Goal: Task Accomplishment & Management: Complete application form

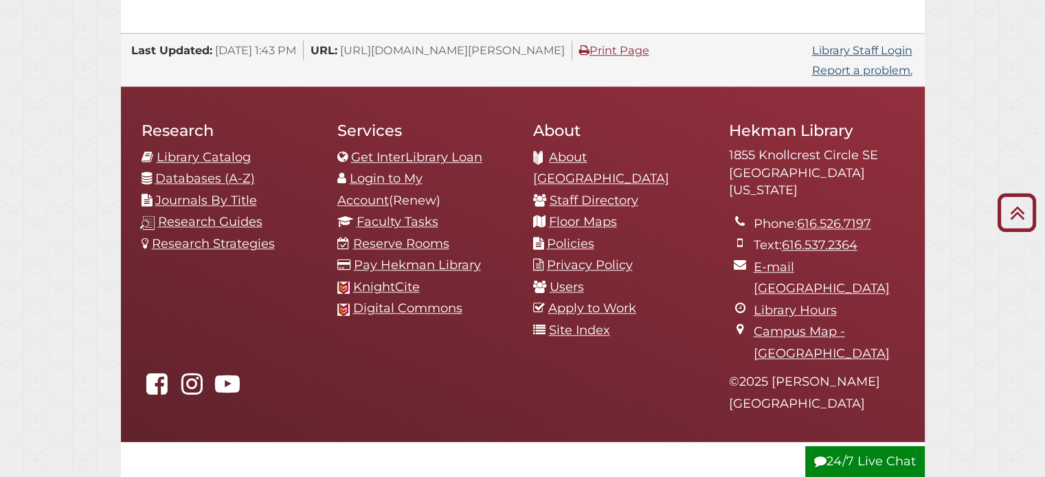
scroll to position [1523, 0]
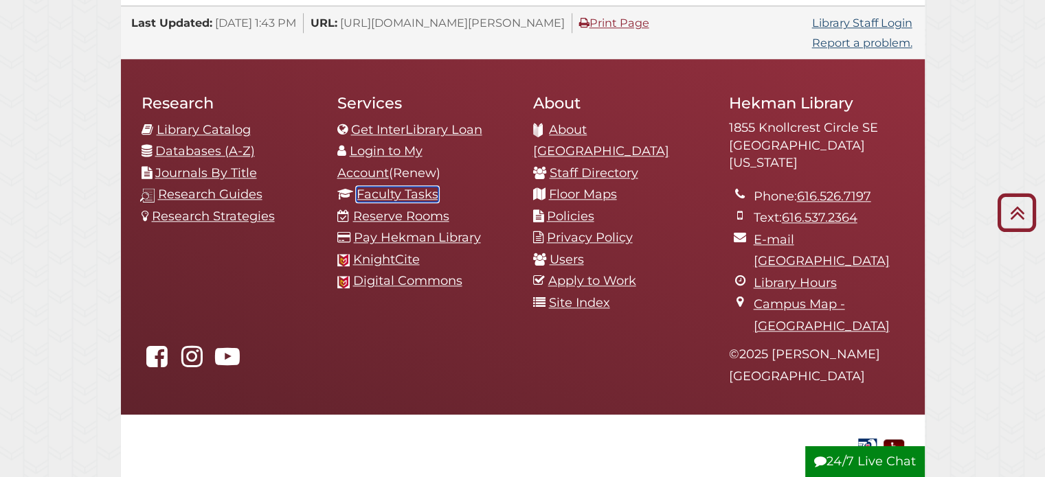
click at [387, 187] on link "Faculty Tasks" at bounding box center [397, 194] width 82 height 15
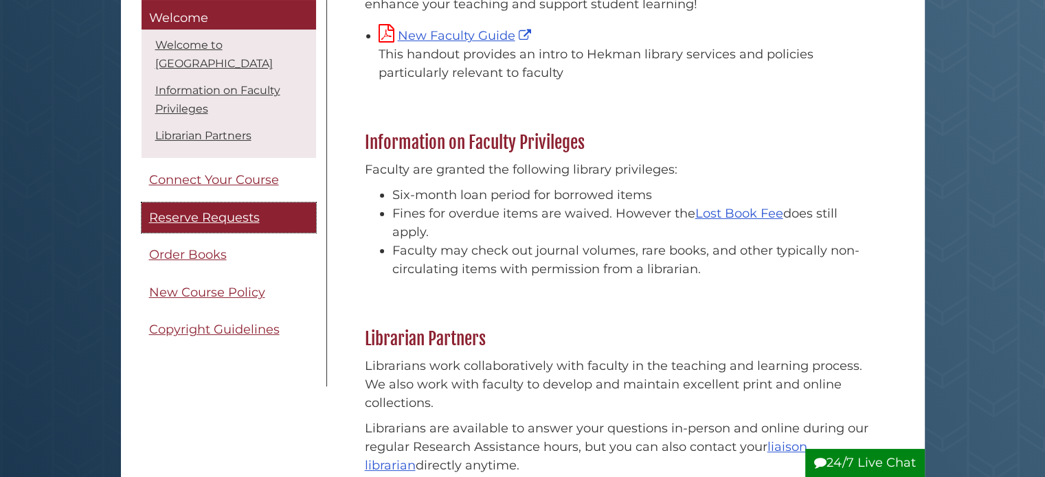
scroll to position [275, 0]
click at [196, 211] on span "Reserve Requests" at bounding box center [204, 217] width 111 height 15
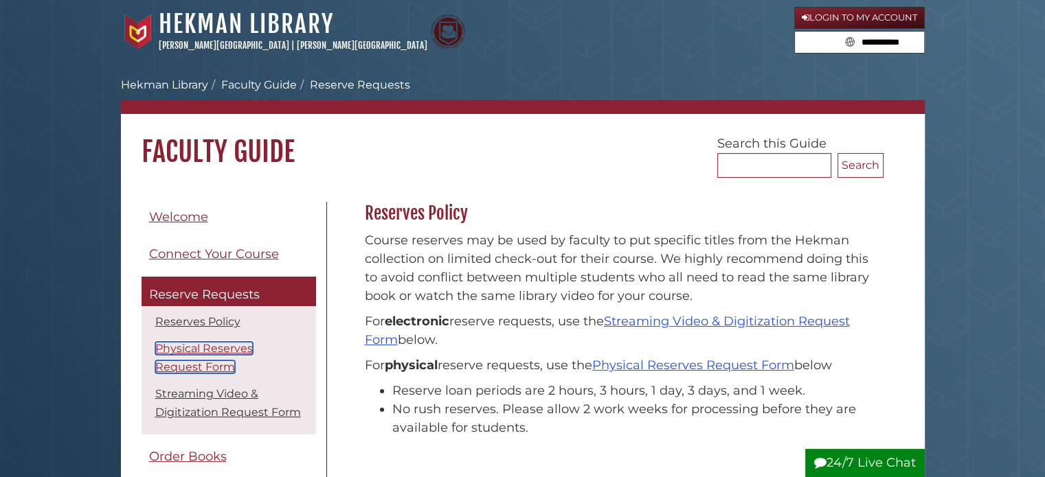
click at [229, 345] on link "Physical Reserves Request Form" at bounding box center [204, 358] width 98 height 32
